Goal: Task Accomplishment & Management: Use online tool/utility

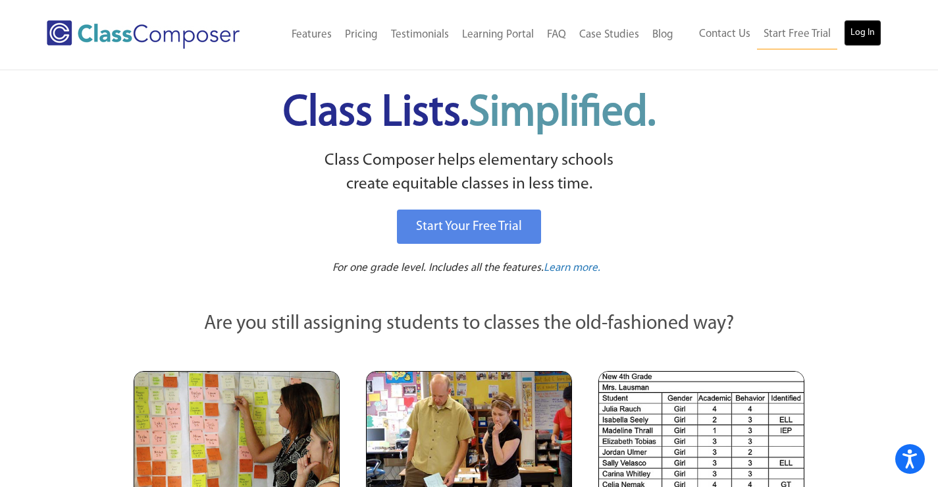
click at [845, 25] on link "Log In" at bounding box center [863, 33] width 38 height 26
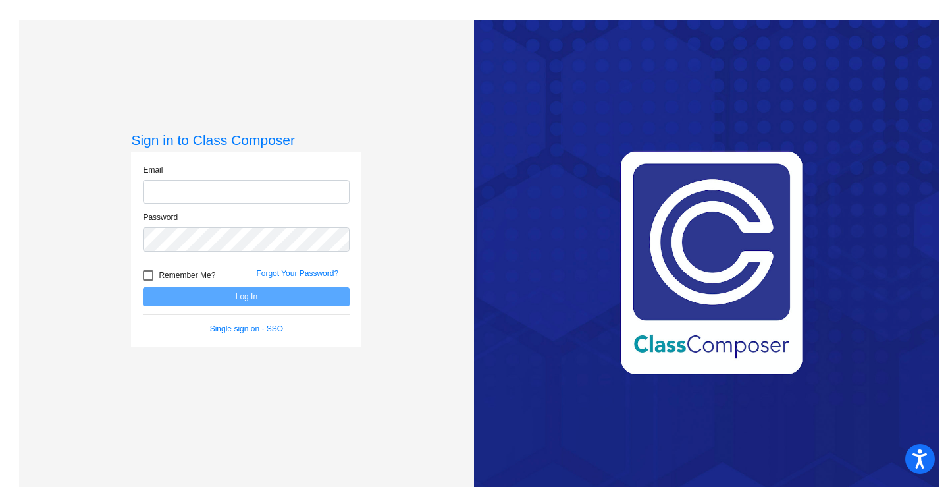
click at [179, 199] on input "email" at bounding box center [246, 192] width 207 height 24
drag, startPoint x: 264, startPoint y: 198, endPoint x: 100, endPoint y: 184, distance: 164.5
click at [94, 187] on div "Sign in to Class Composer Email camaya9431@yahoo.com Password Remember Me? Forg…" at bounding box center [246, 263] width 455 height 487
type input "camaya@whufsd.com"
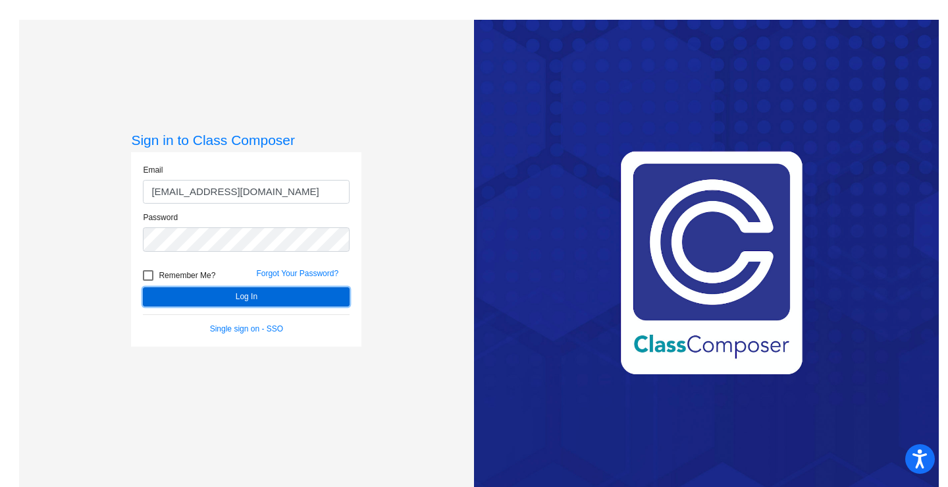
click at [211, 302] on button "Log In" at bounding box center [246, 296] width 207 height 19
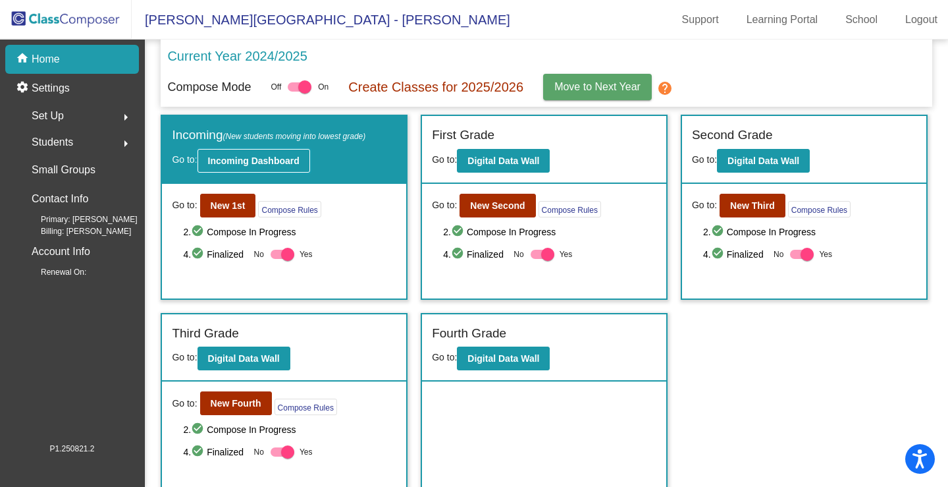
click at [273, 165] on b "Incoming Dashboard" at bounding box center [254, 160] width 92 height 11
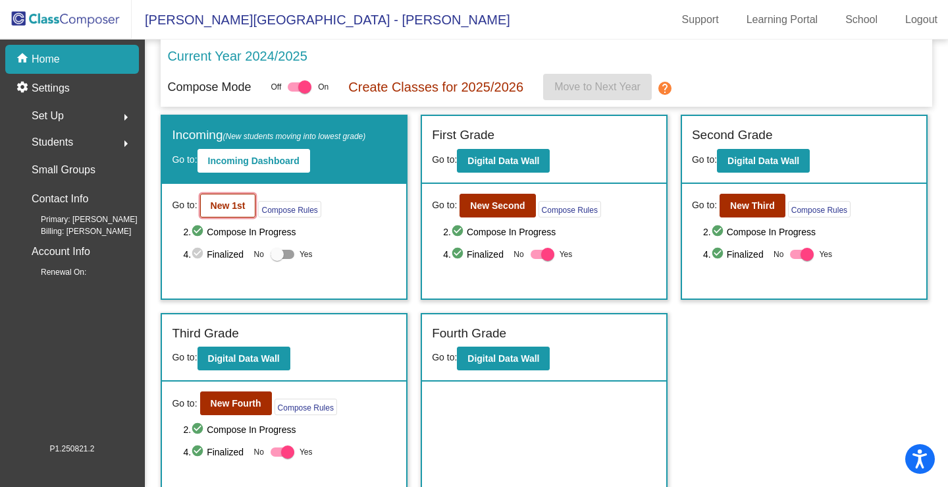
click at [228, 211] on button "New 1st" at bounding box center [228, 206] width 56 height 24
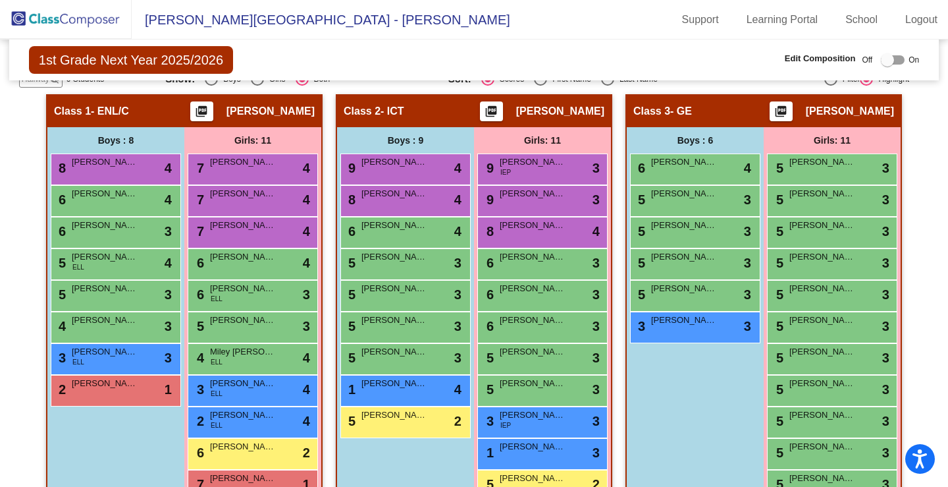
scroll to position [329, 0]
